Goal: Transaction & Acquisition: Purchase product/service

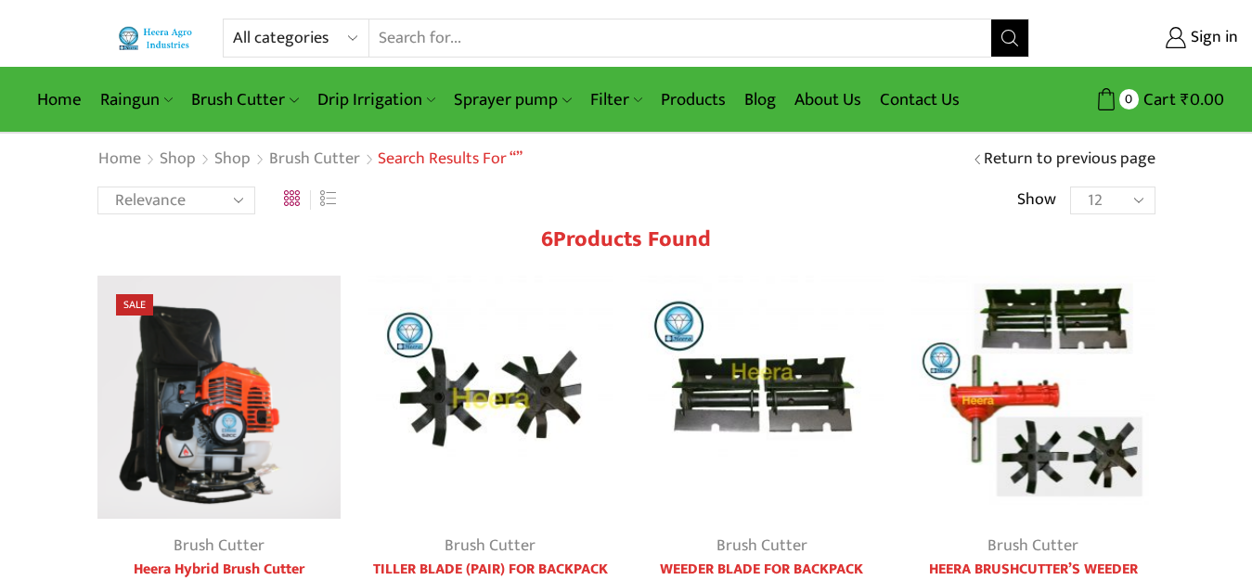
click at [254, 31] on select "All categories Accessories Air Release Valve Brush Cutter Domestic Use Drip Irr…" at bounding box center [301, 37] width 136 height 37
select select "filter"
click at [233, 19] on select "All categories Accessories Air Release Valve Brush Cutter Domestic Use Drip Irr…" at bounding box center [301, 37] width 136 height 37
click at [1013, 41] on icon "Search button" at bounding box center [1009, 38] width 17 height 17
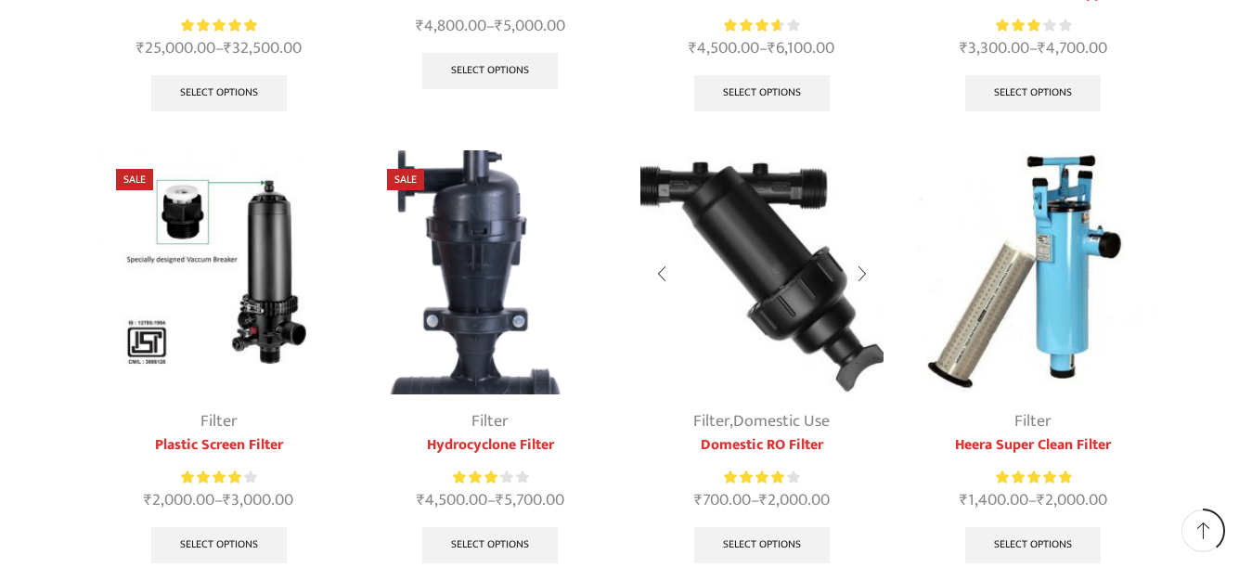
scroll to position [743, 0]
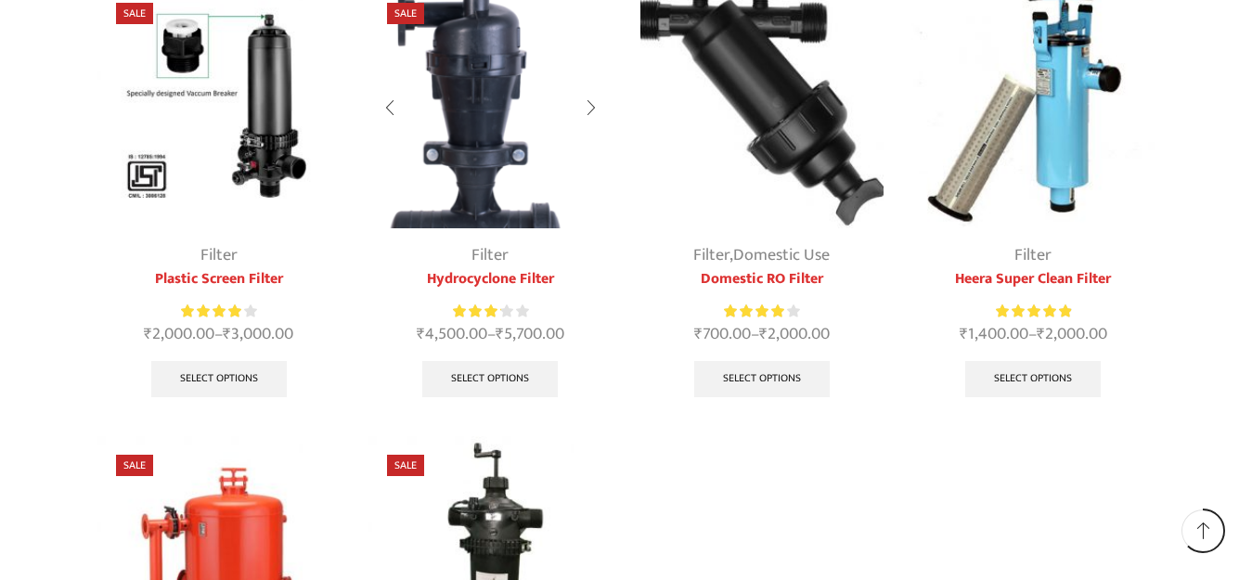
click at [475, 164] on img at bounding box center [490, 106] width 244 height 244
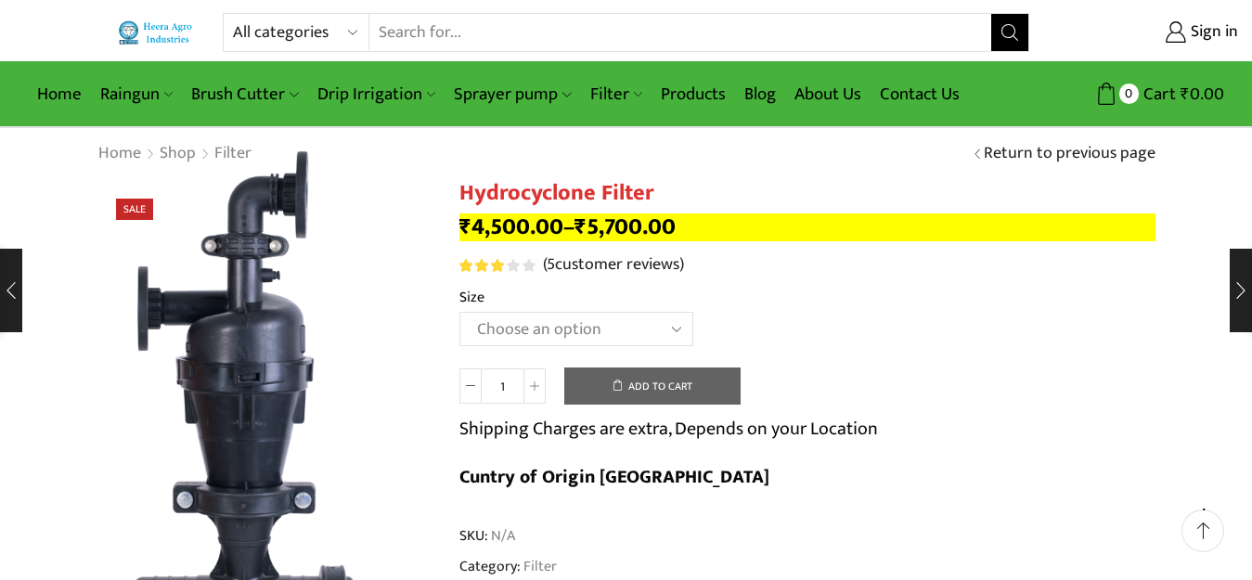
scroll to position [186, 0]
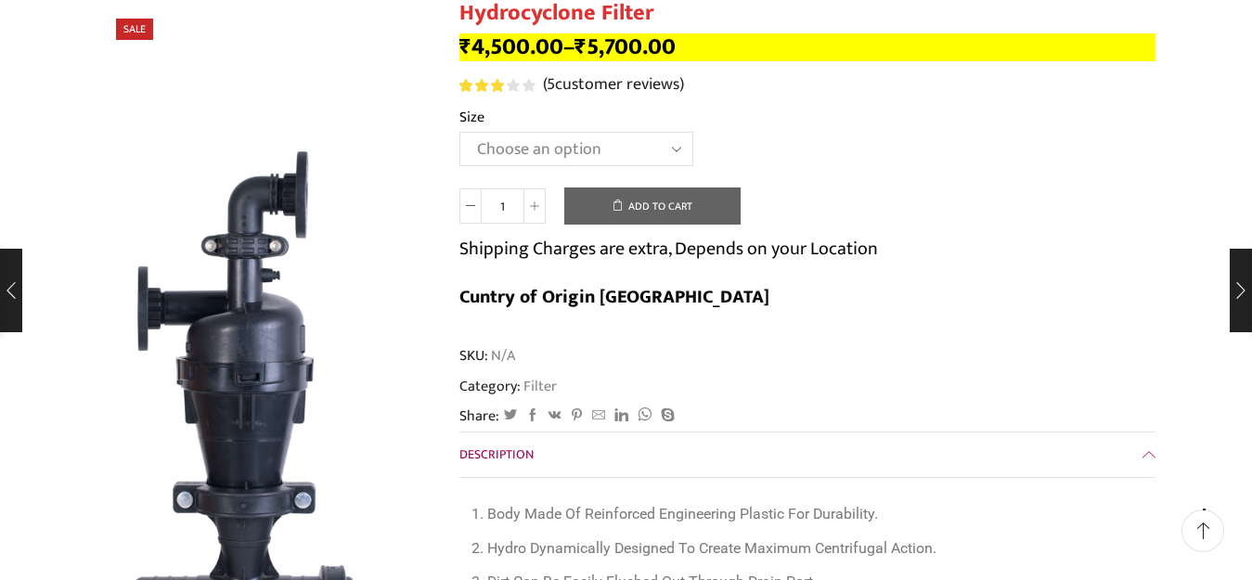
click at [559, 150] on select "Choose an option 2" Hydrocyclone Filter 2.5" Hydrocyclone Filter 3" Hydrocyclon…" at bounding box center [576, 149] width 234 height 34
select select "3" Hydrocyclone Filter"
click at [459, 132] on select "Choose an option 2" Hydrocyclone Filter 2.5" Hydrocyclone Filter 3" Hydrocyclon…" at bounding box center [576, 149] width 234 height 34
